Goal: Task Accomplishment & Management: Manage account settings

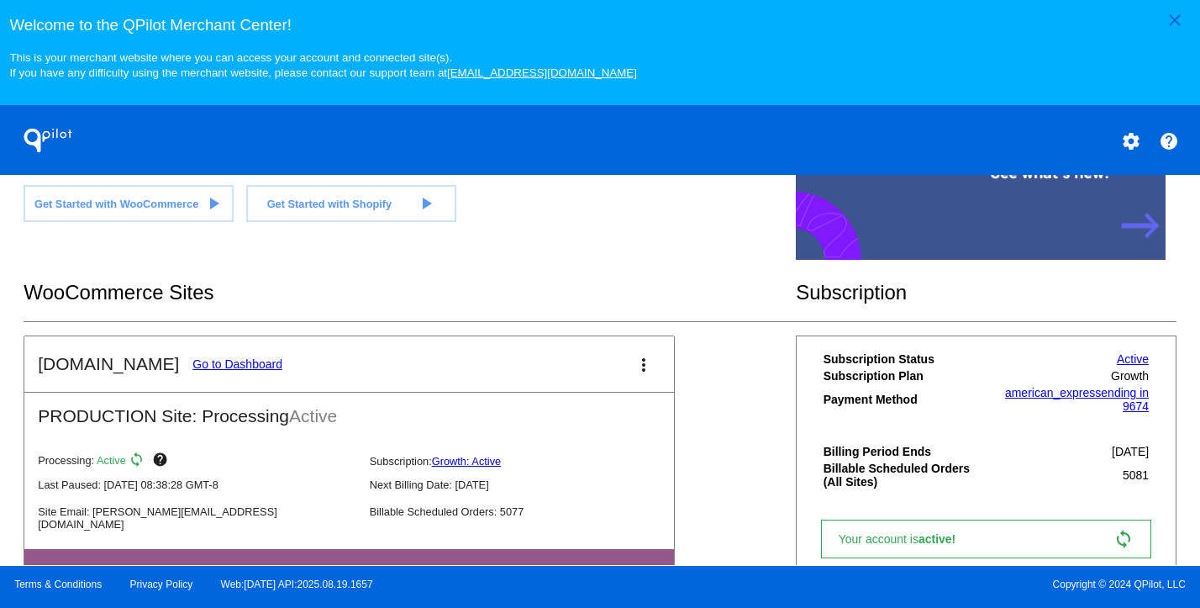
scroll to position [432, 0]
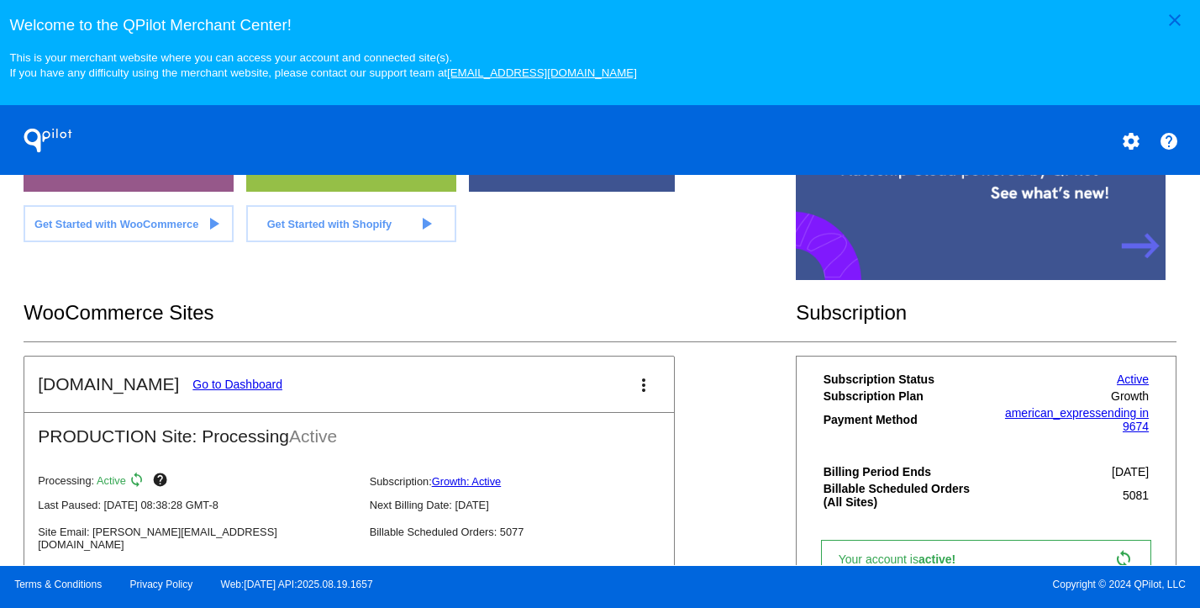
click at [219, 391] on link "Go to Dashboard" at bounding box center [238, 383] width 90 height 13
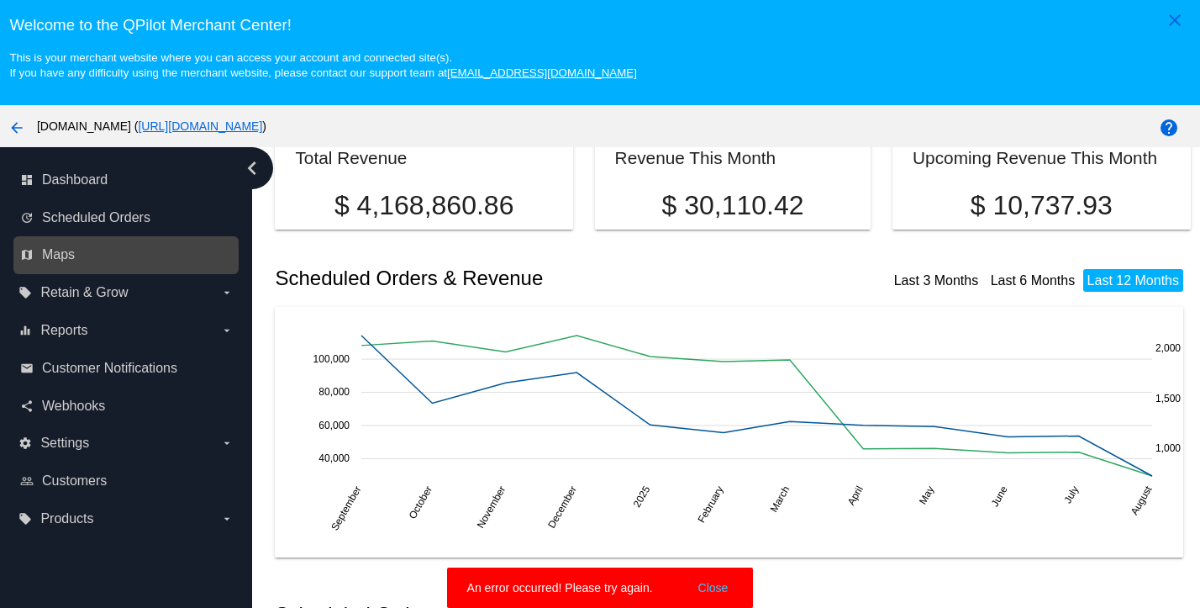
scroll to position [252, 0]
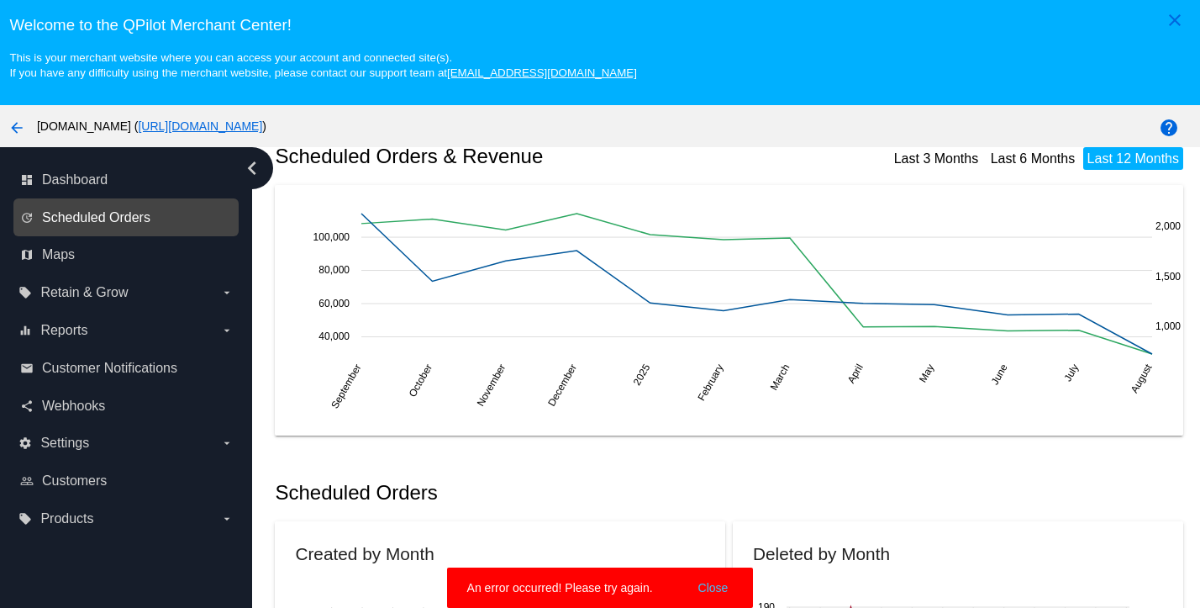
click at [113, 225] on span "Scheduled Orders" at bounding box center [96, 217] width 108 height 15
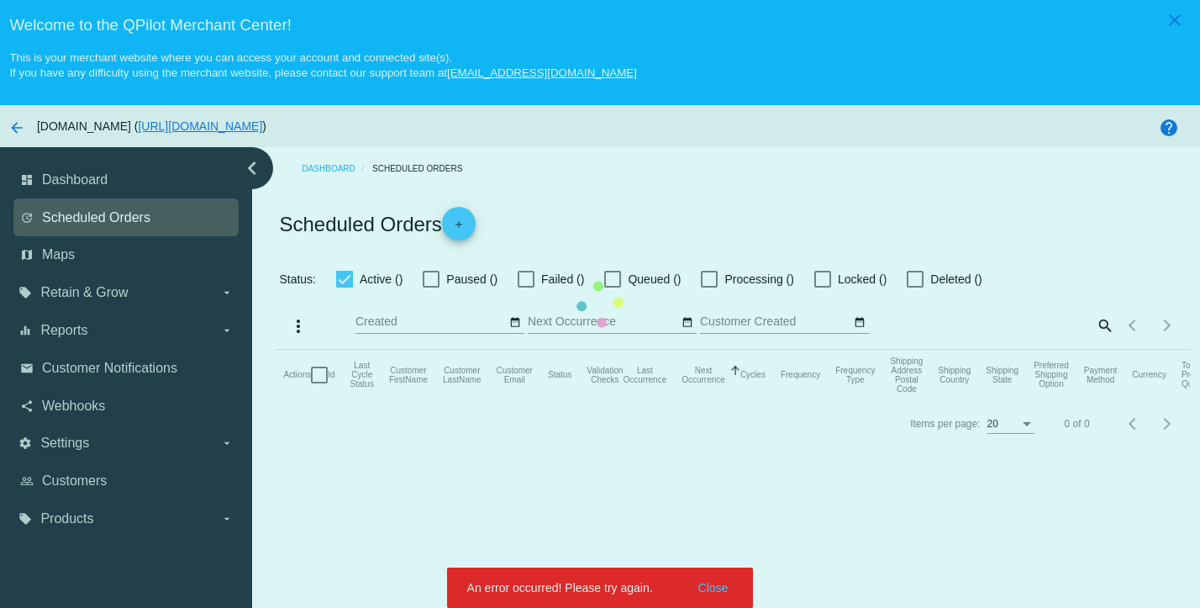
click at [275, 350] on mat-table "Actions Id Last Cycle Status Customer FirstName Customer LastName Customer Emai…" at bounding box center [732, 375] width 915 height 50
checkbox input "true"
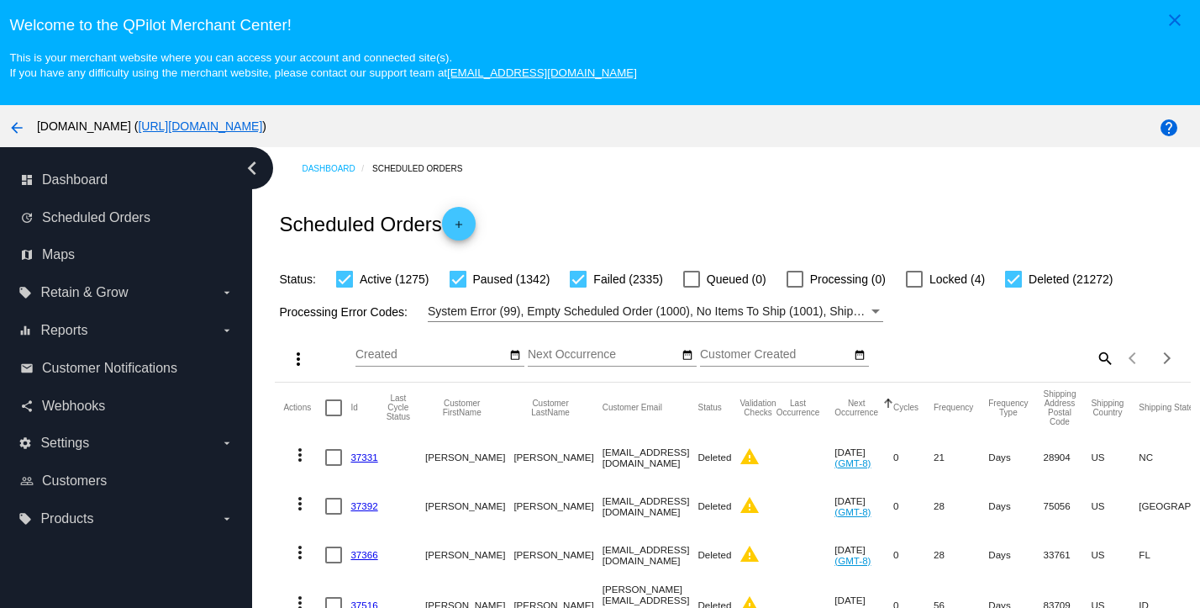
click at [1094, 367] on mat-icon "search" at bounding box center [1104, 358] width 20 height 26
click at [983, 361] on input "Search" at bounding box center [1001, 354] width 228 height 13
paste input "nanastyler@yahoo.com"
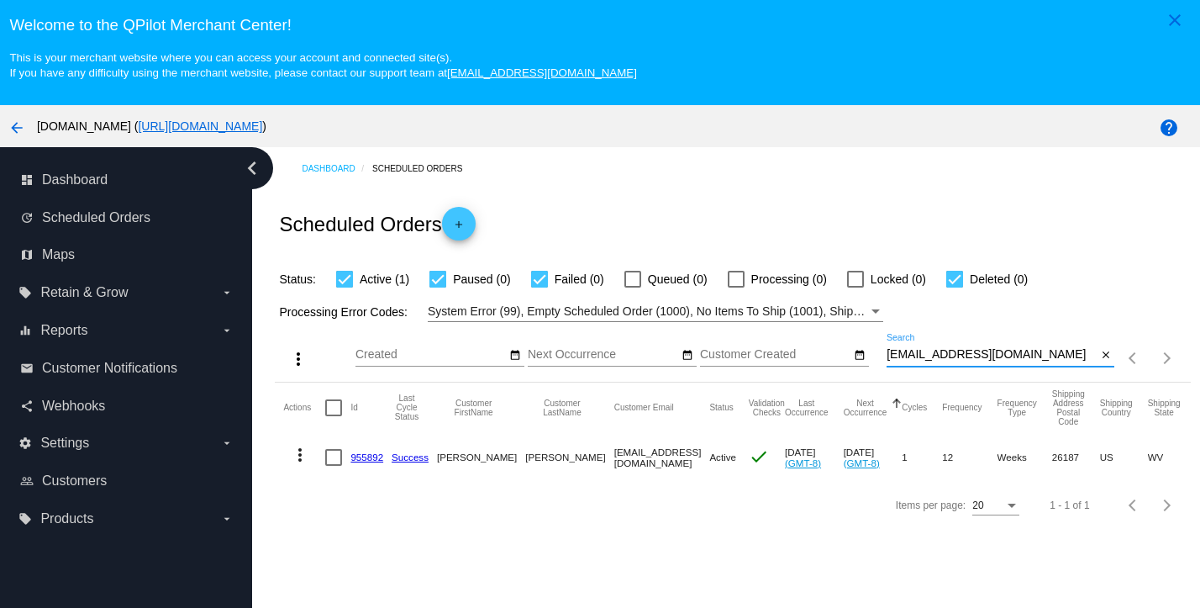
click at [300, 458] on mat-icon "more_vert" at bounding box center [300, 455] width 20 height 20
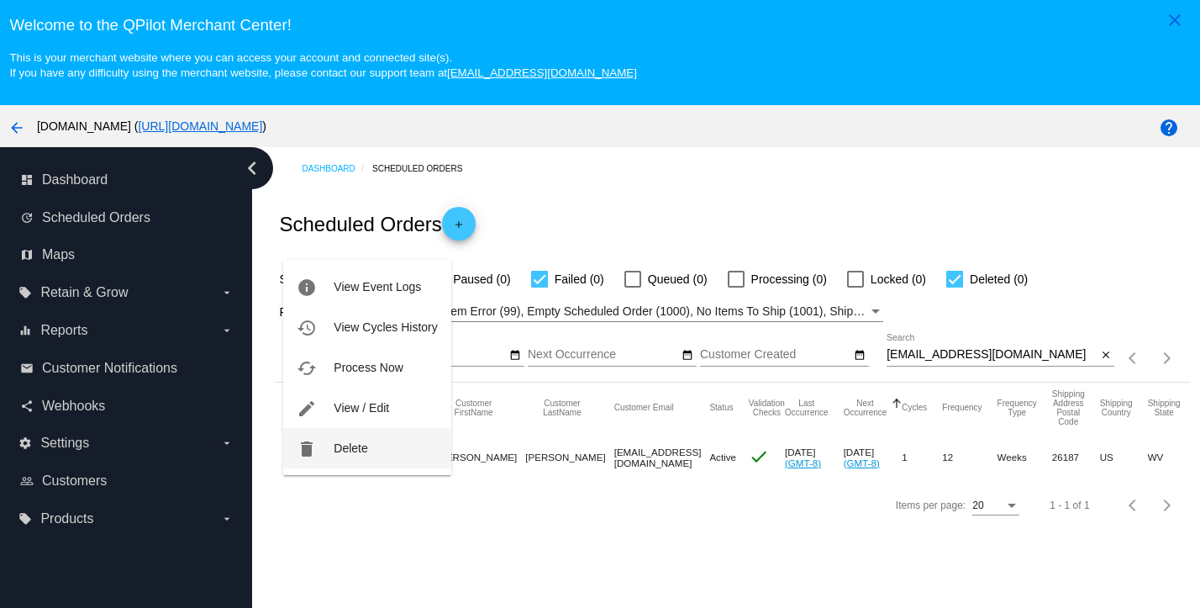
click at [323, 451] on button "delete Delete" at bounding box center [366, 448] width 167 height 40
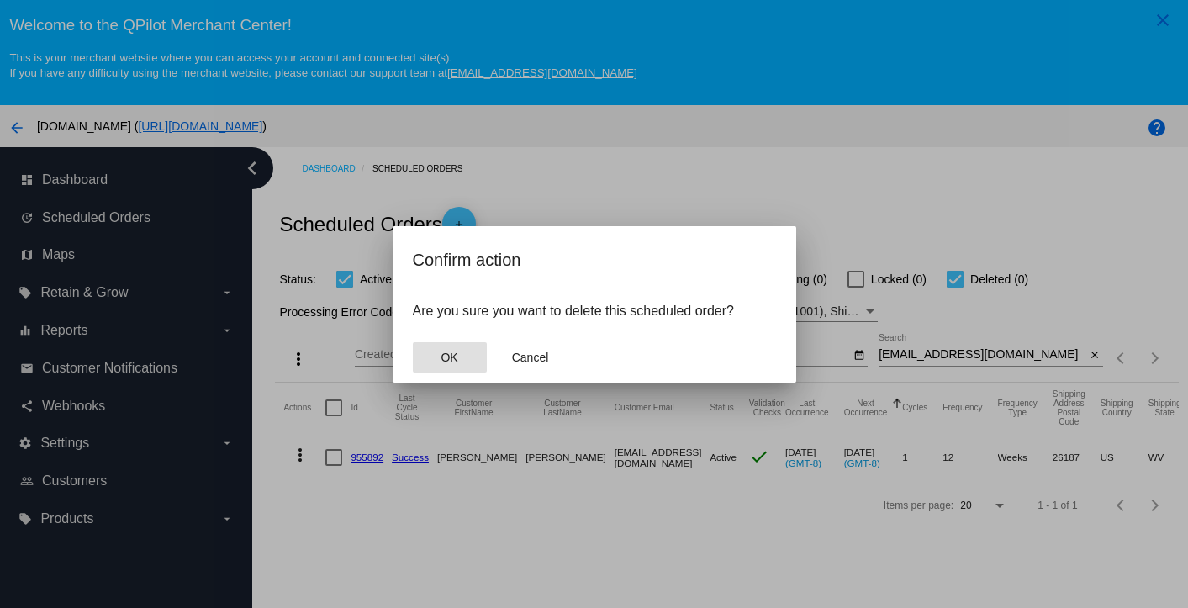
click at [455, 366] on button "OK" at bounding box center [450, 357] width 74 height 30
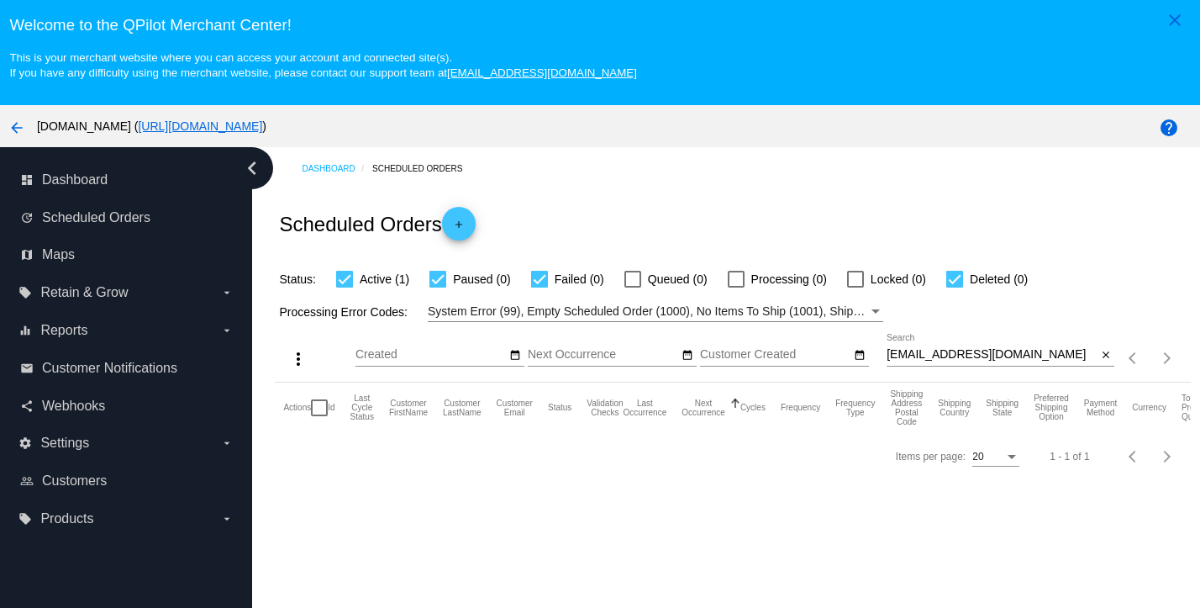
click at [1017, 353] on input "nanastyler@yahoo.com" at bounding box center [992, 354] width 210 height 13
type input "nanastyler@yahoo.com"
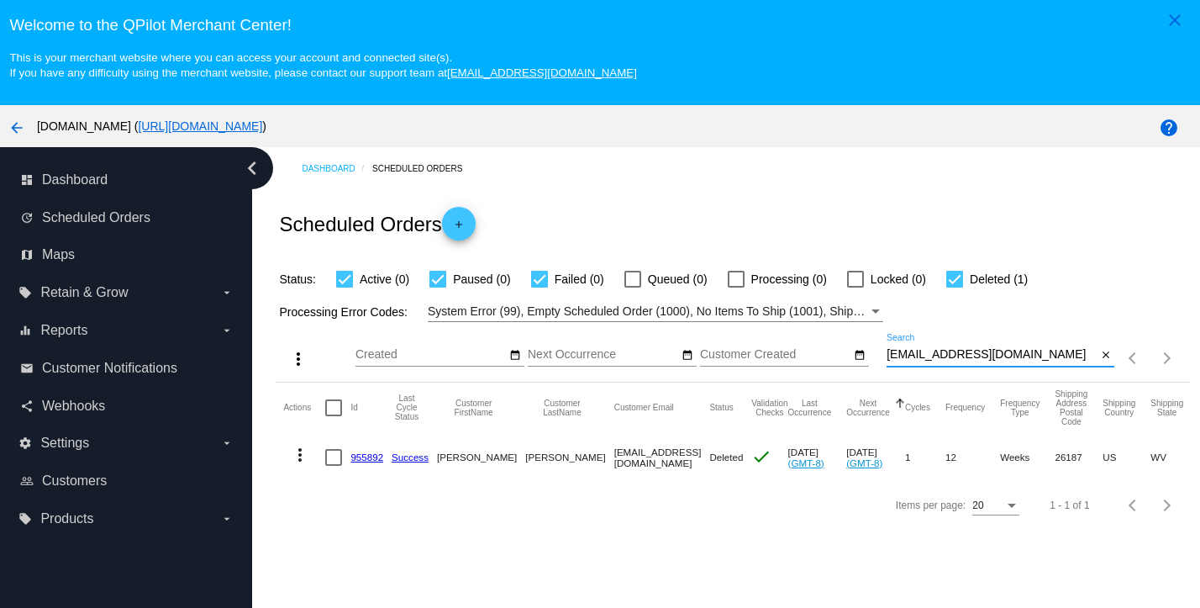
click at [1101, 351] on div "close" at bounding box center [1106, 355] width 18 height 18
click at [1100, 360] on mat-icon "close" at bounding box center [1106, 355] width 12 height 13
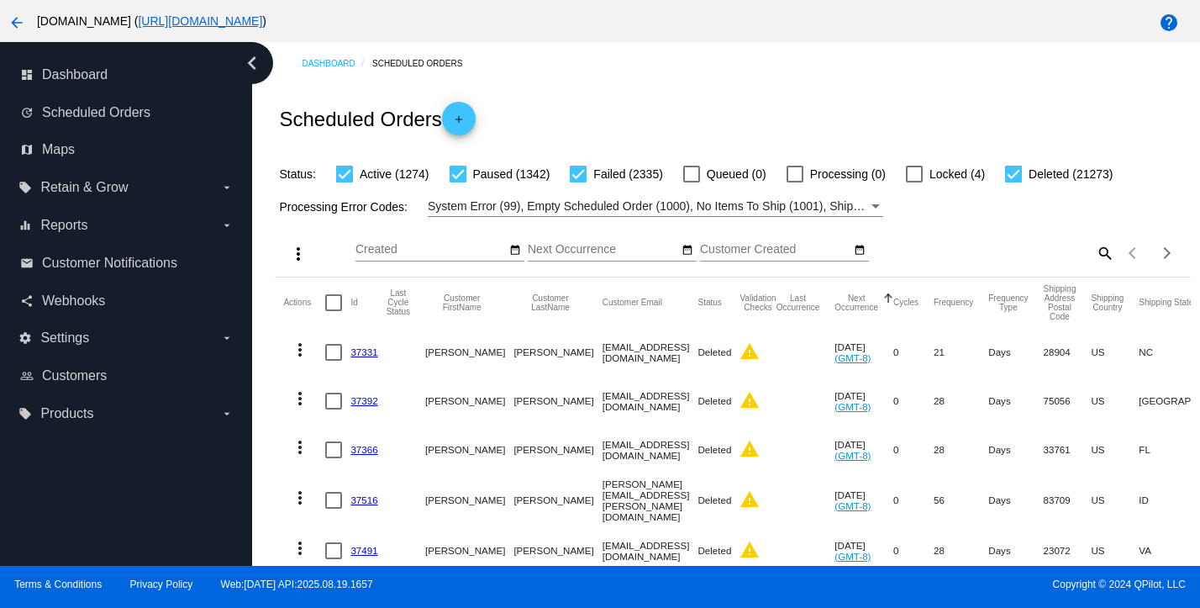
click at [1094, 251] on mat-icon "search" at bounding box center [1104, 253] width 20 height 26
click at [1007, 251] on input "Search" at bounding box center [1001, 249] width 228 height 13
paste input "tammi@akphh.com"
type input "tammi@akphh.com"
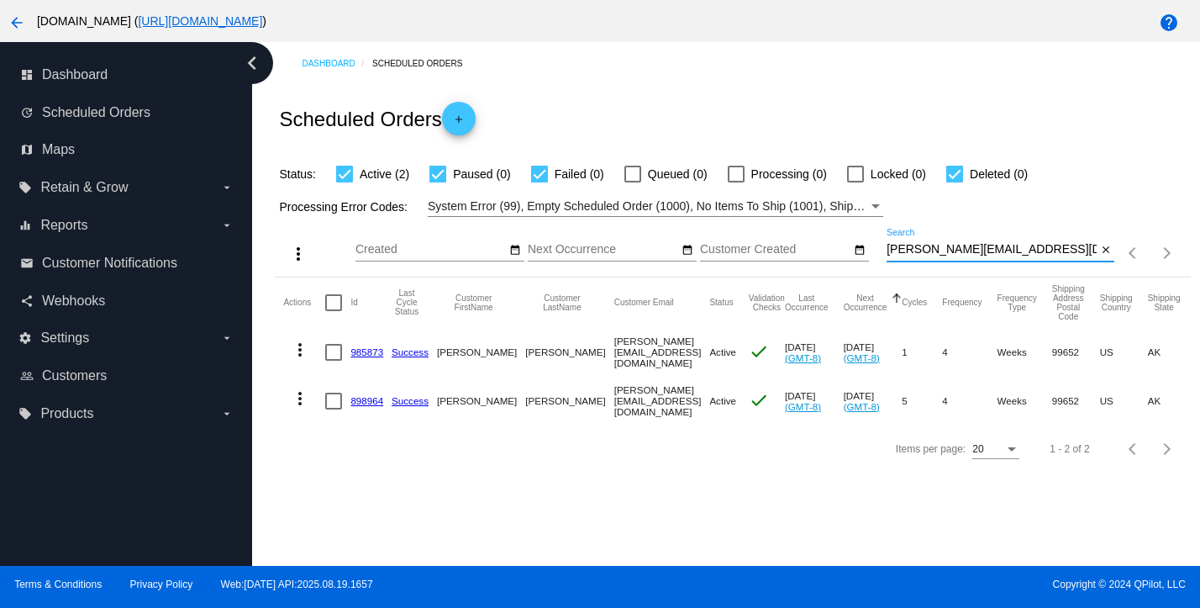
click at [367, 356] on link "985873" at bounding box center [367, 351] width 33 height 11
click at [361, 398] on link "898964" at bounding box center [367, 400] width 33 height 11
